Goal: Entertainment & Leisure: Browse casually

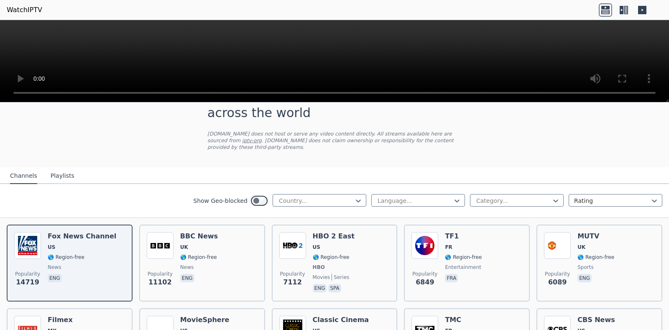
scroll to position [42, 0]
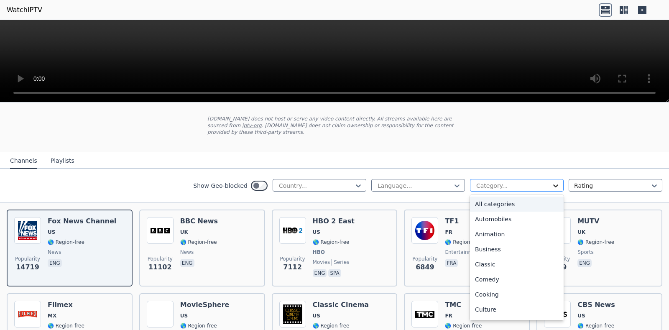
click at [551, 181] on icon at bounding box center [555, 185] width 8 height 8
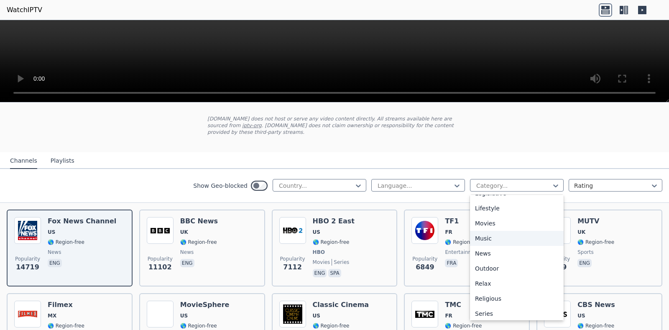
scroll to position [204, 0]
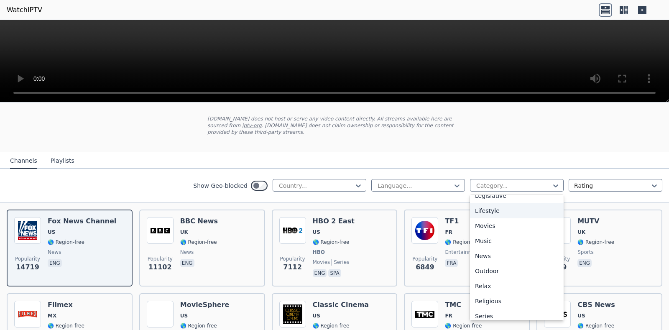
click at [491, 218] on div "Lifestyle" at bounding box center [517, 210] width 94 height 15
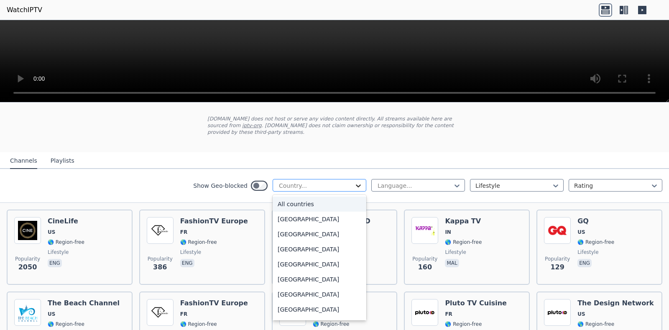
click at [354, 181] on icon at bounding box center [358, 185] width 8 height 8
click at [321, 196] on div "All countries" at bounding box center [319, 203] width 94 height 15
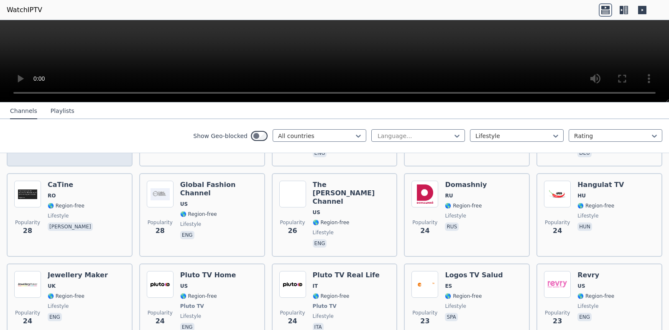
scroll to position [794, 0]
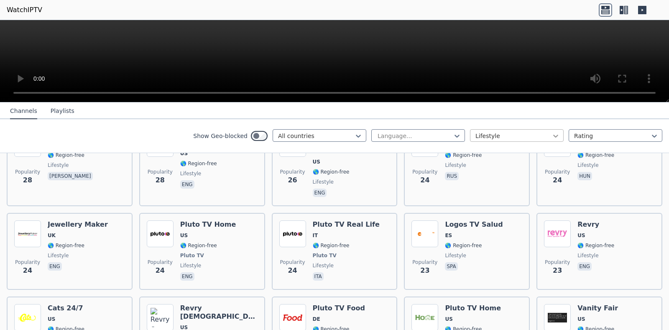
click at [551, 138] on icon at bounding box center [555, 136] width 8 height 8
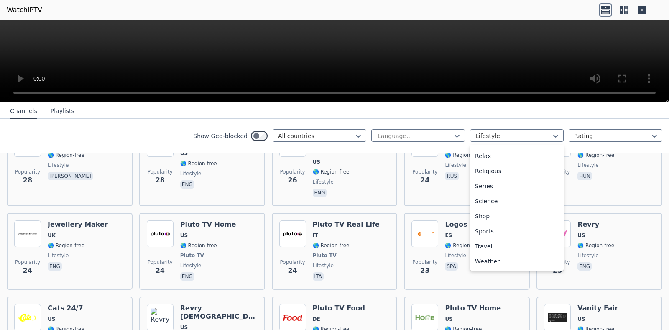
scroll to position [329, 0]
click at [489, 247] on div "Travel" at bounding box center [517, 246] width 94 height 15
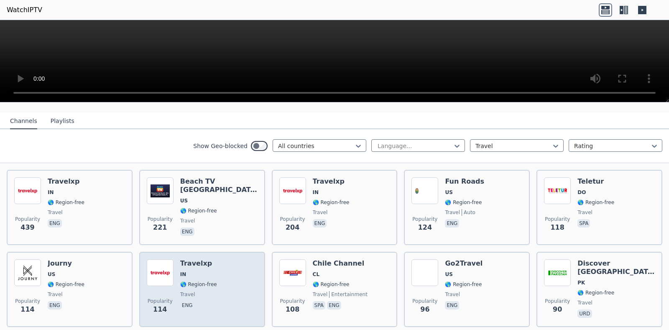
scroll to position [42, 0]
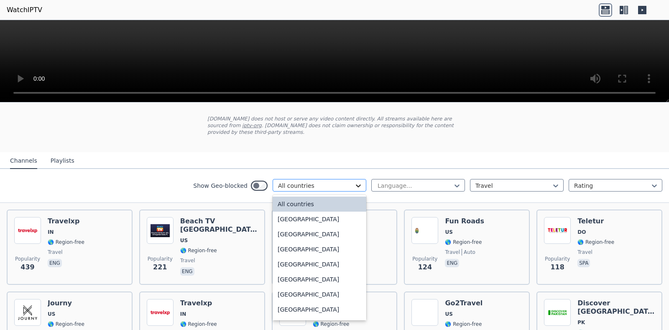
click at [354, 183] on icon at bounding box center [358, 185] width 8 height 8
click at [342, 196] on div "All countries" at bounding box center [319, 203] width 94 height 15
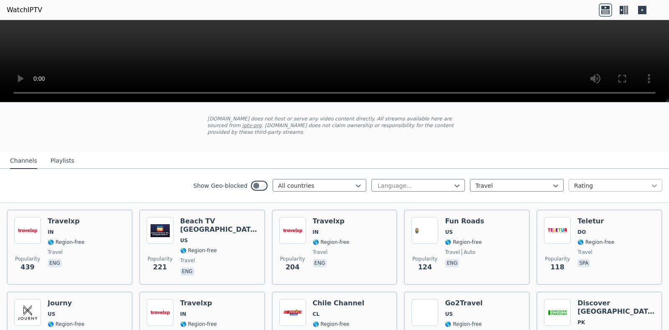
click at [650, 181] on icon at bounding box center [654, 185] width 8 height 8
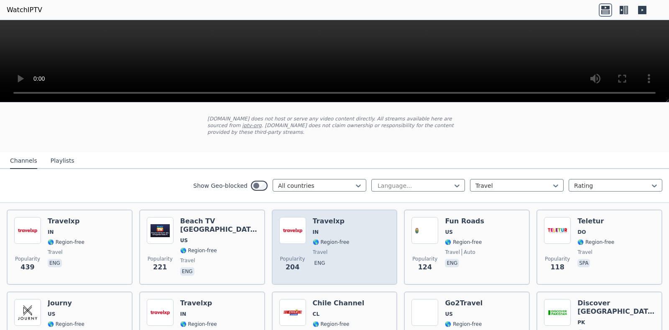
click at [341, 242] on div "Popularity 204 Travelxp IN 🌎 Region-free travel eng" at bounding box center [334, 247] width 111 height 60
